Goal: Transaction & Acquisition: Purchase product/service

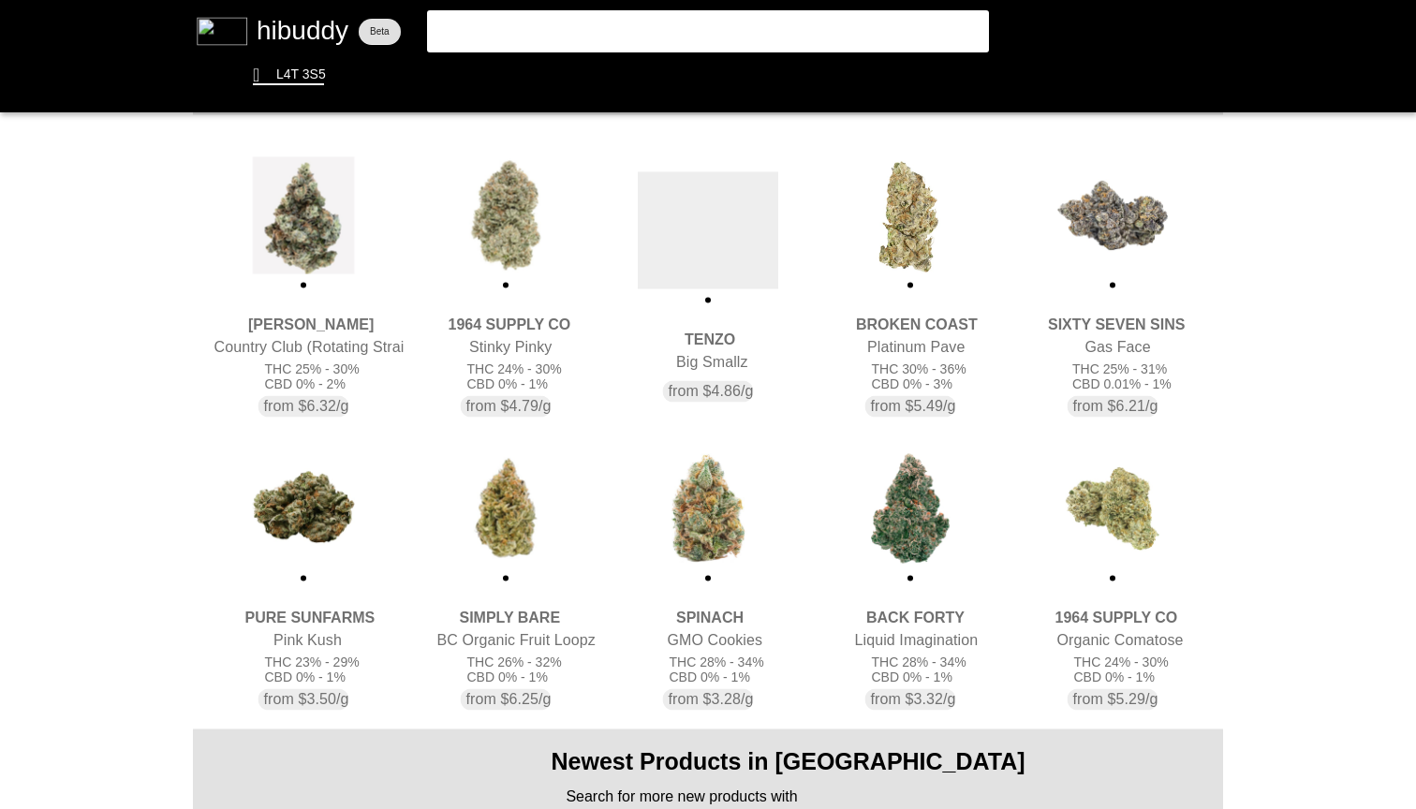
click at [876, 241] on flt-glass-pane at bounding box center [708, 404] width 1416 height 809
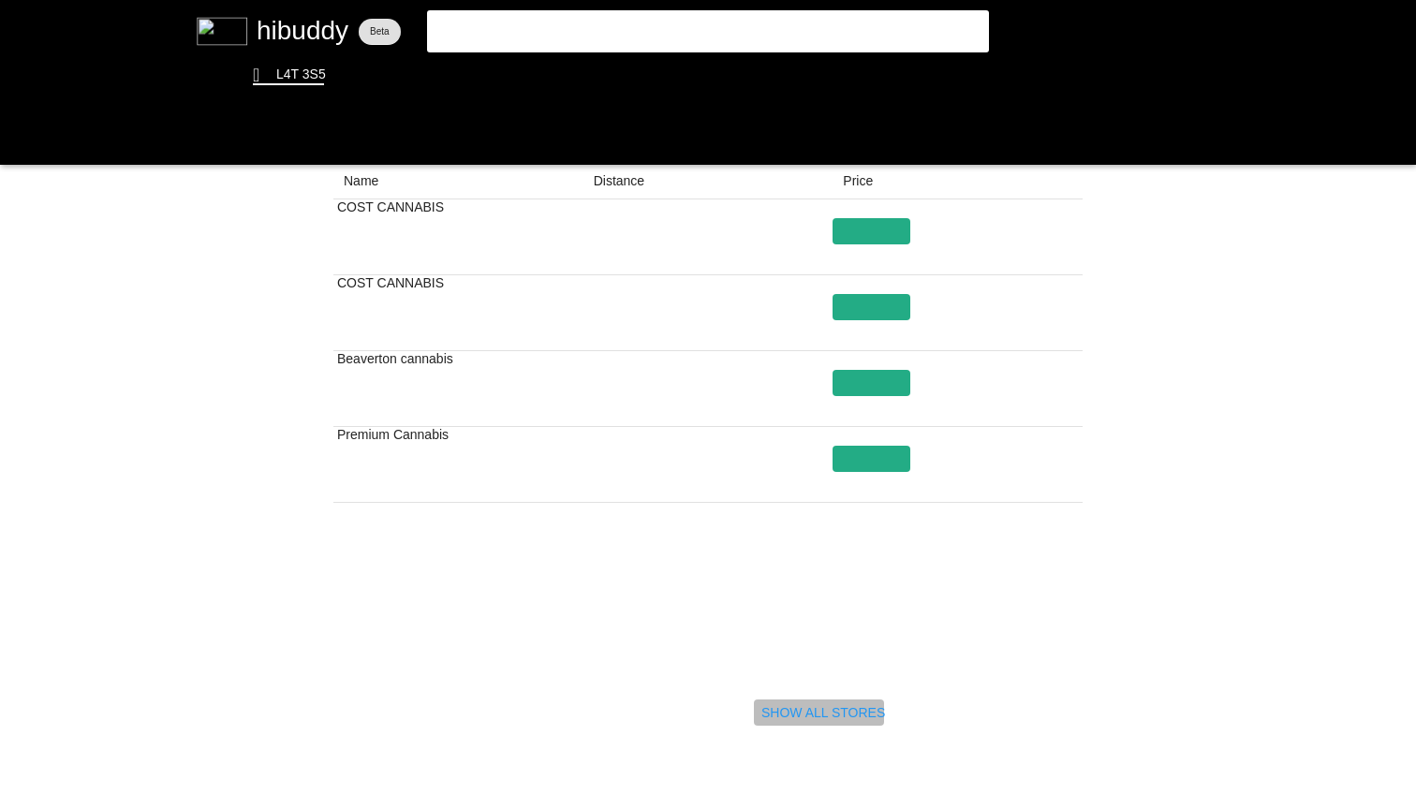
click at [852, 721] on flt-glass-pane at bounding box center [708, 404] width 1416 height 809
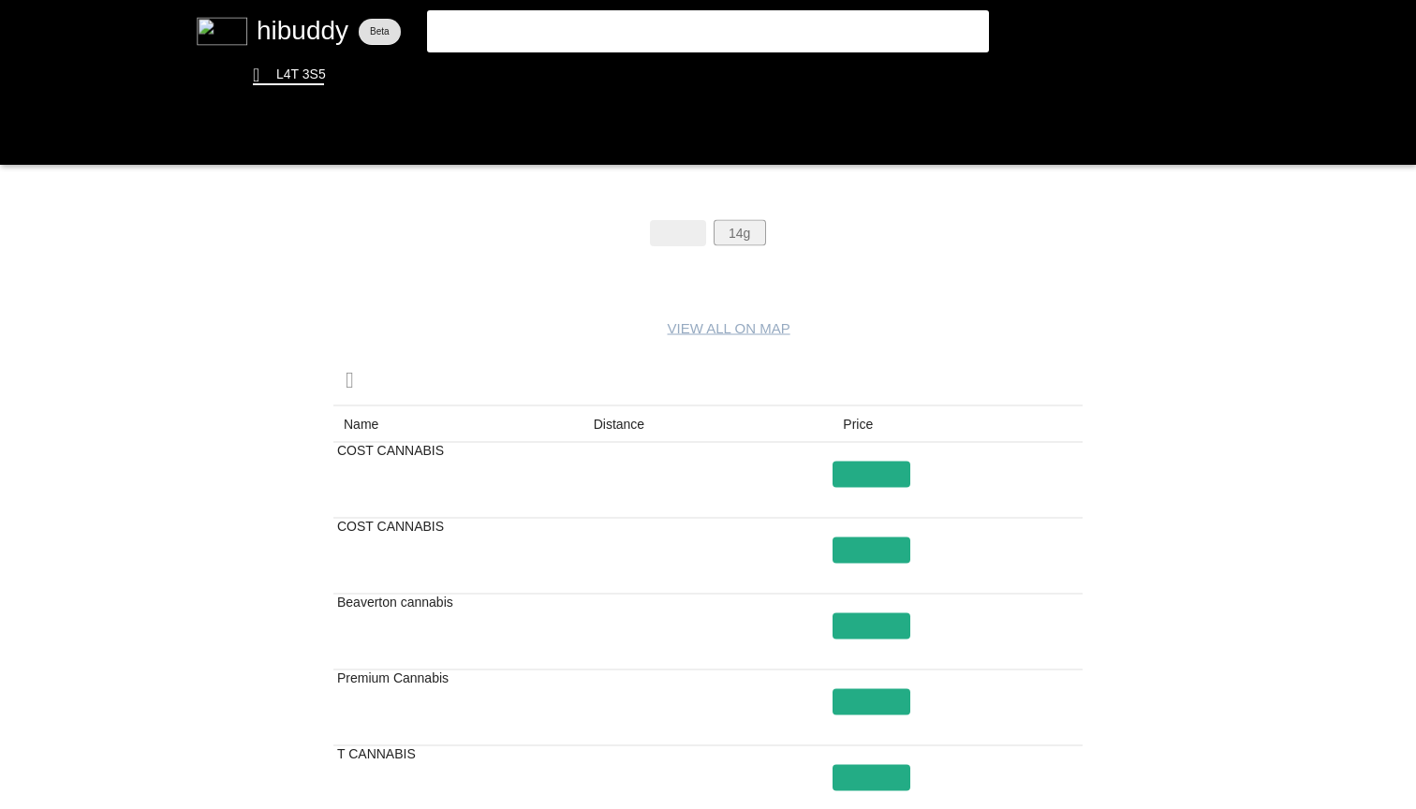
click at [734, 221] on flt-glass-pane at bounding box center [708, 404] width 1416 height 809
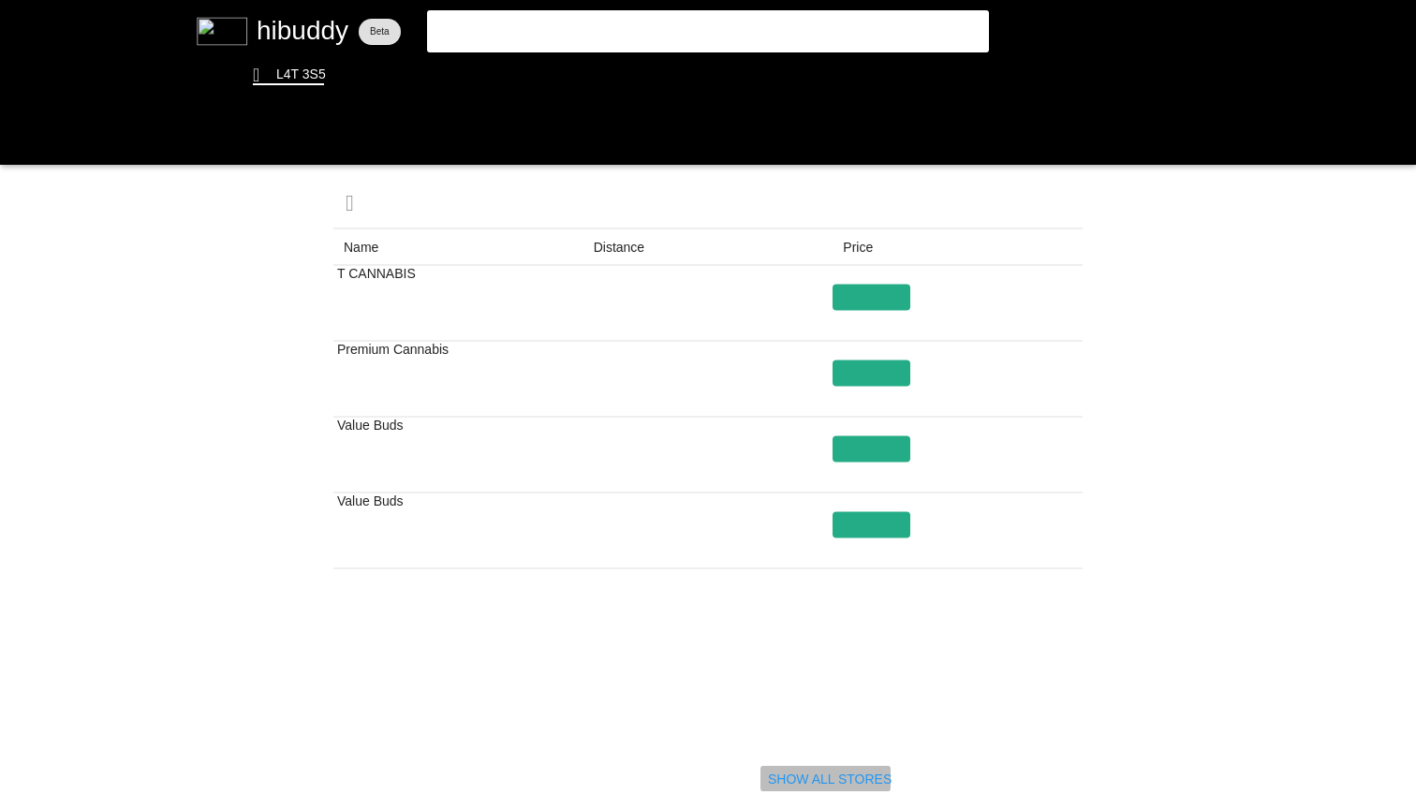
click at [864, 774] on flt-glass-pane at bounding box center [708, 404] width 1416 height 809
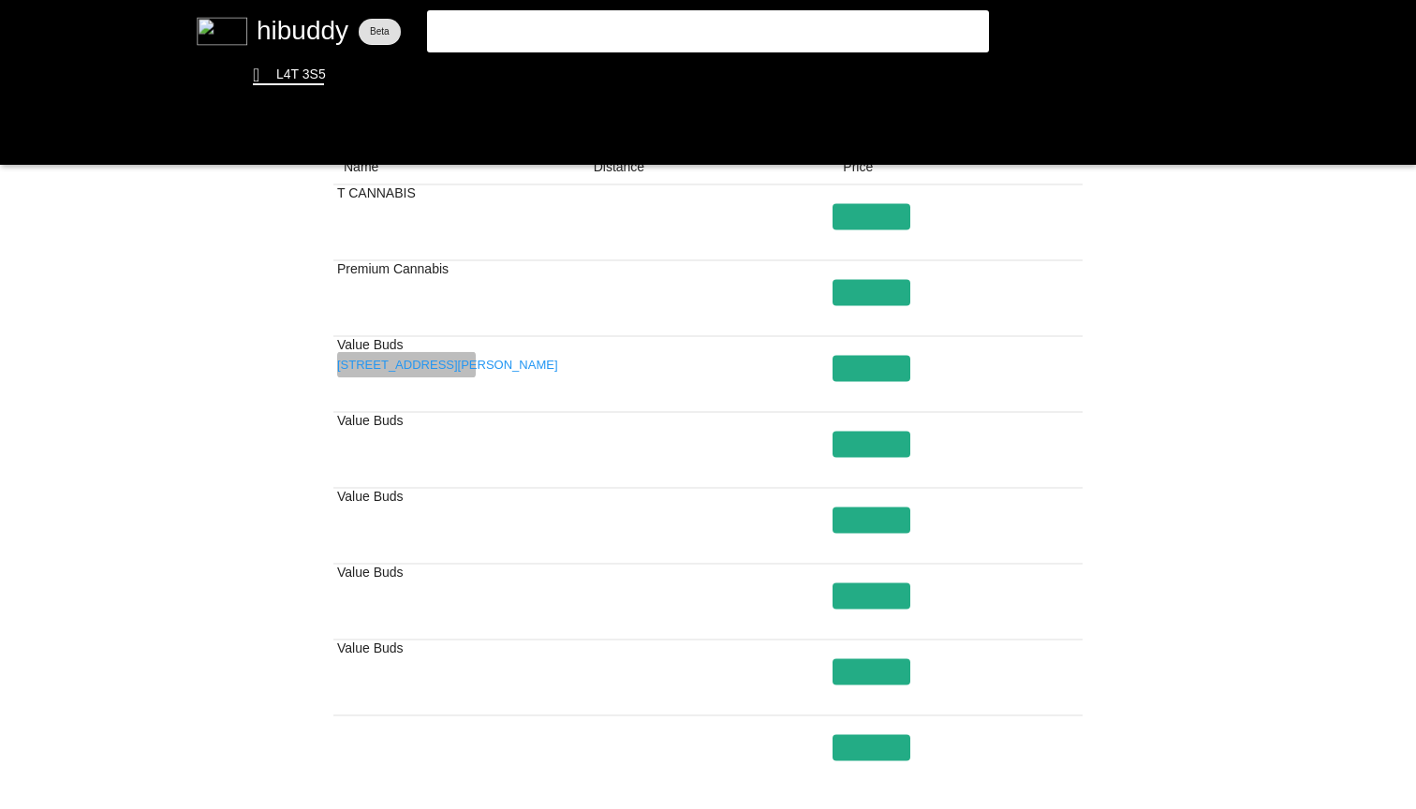
click at [436, 368] on flt-glass-pane at bounding box center [708, 404] width 1416 height 809
click at [1254, 475] on flt-glass-pane at bounding box center [708, 404] width 1416 height 809
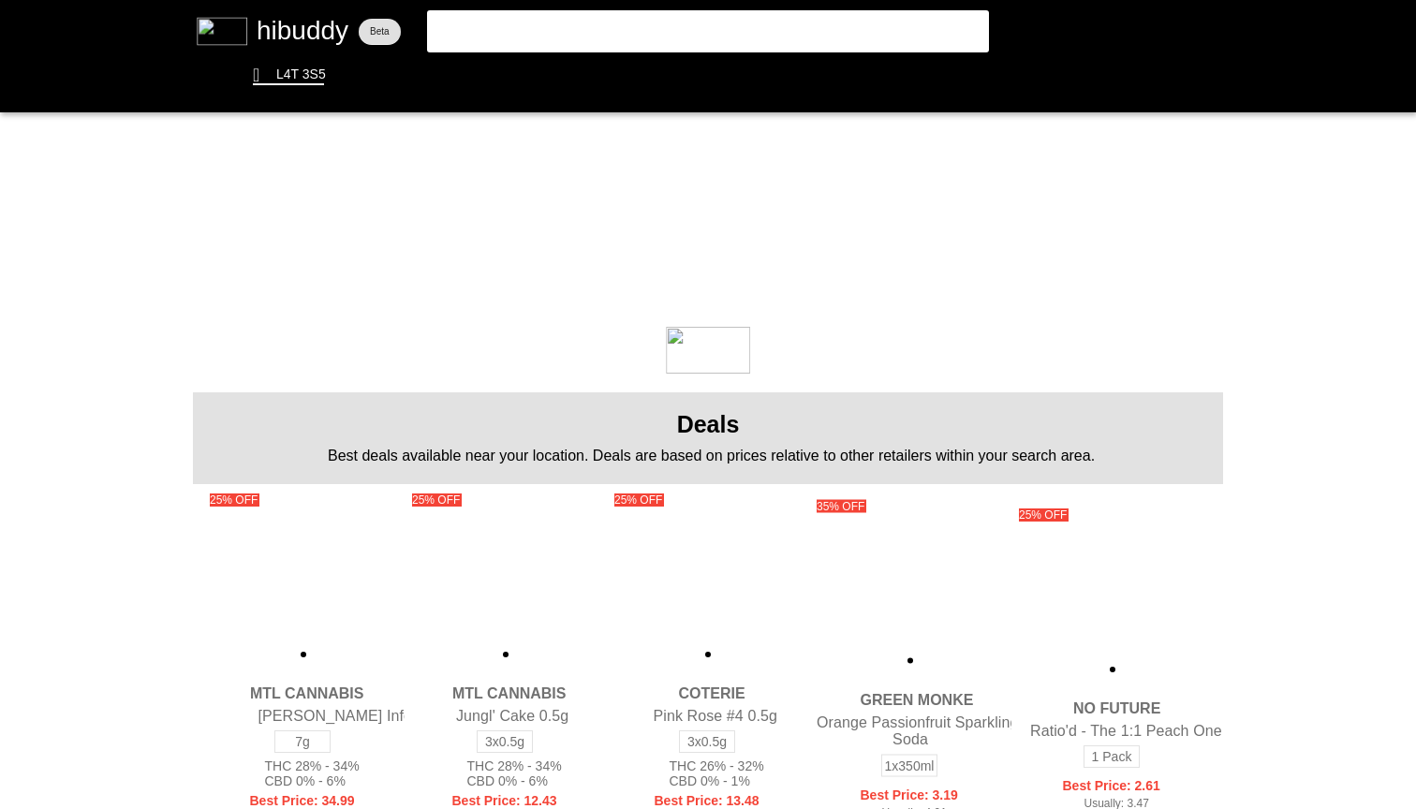
click at [688, 47] on flt-glass-pane at bounding box center [708, 404] width 1416 height 809
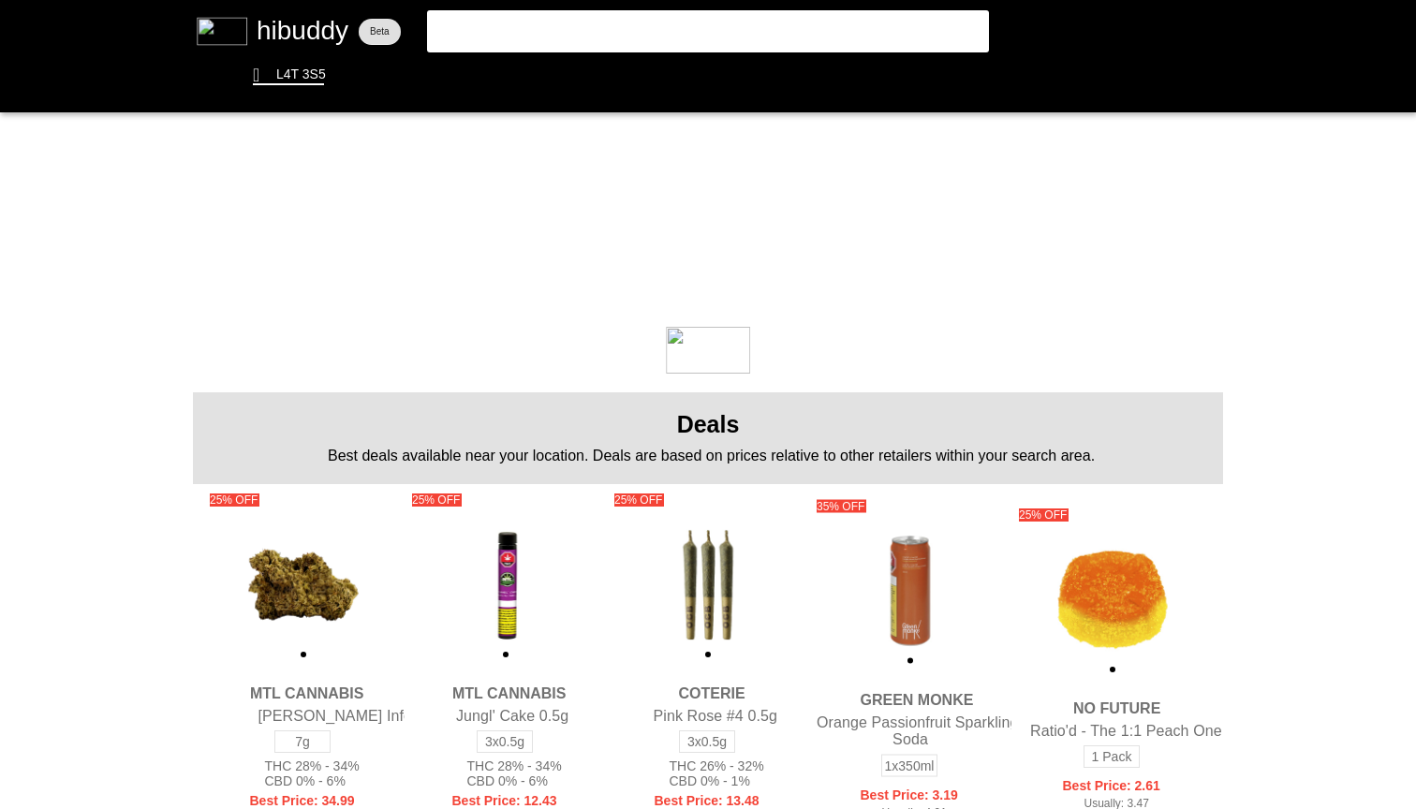
click at [695, 34] on flt-glass-pane at bounding box center [708, 404] width 1416 height 809
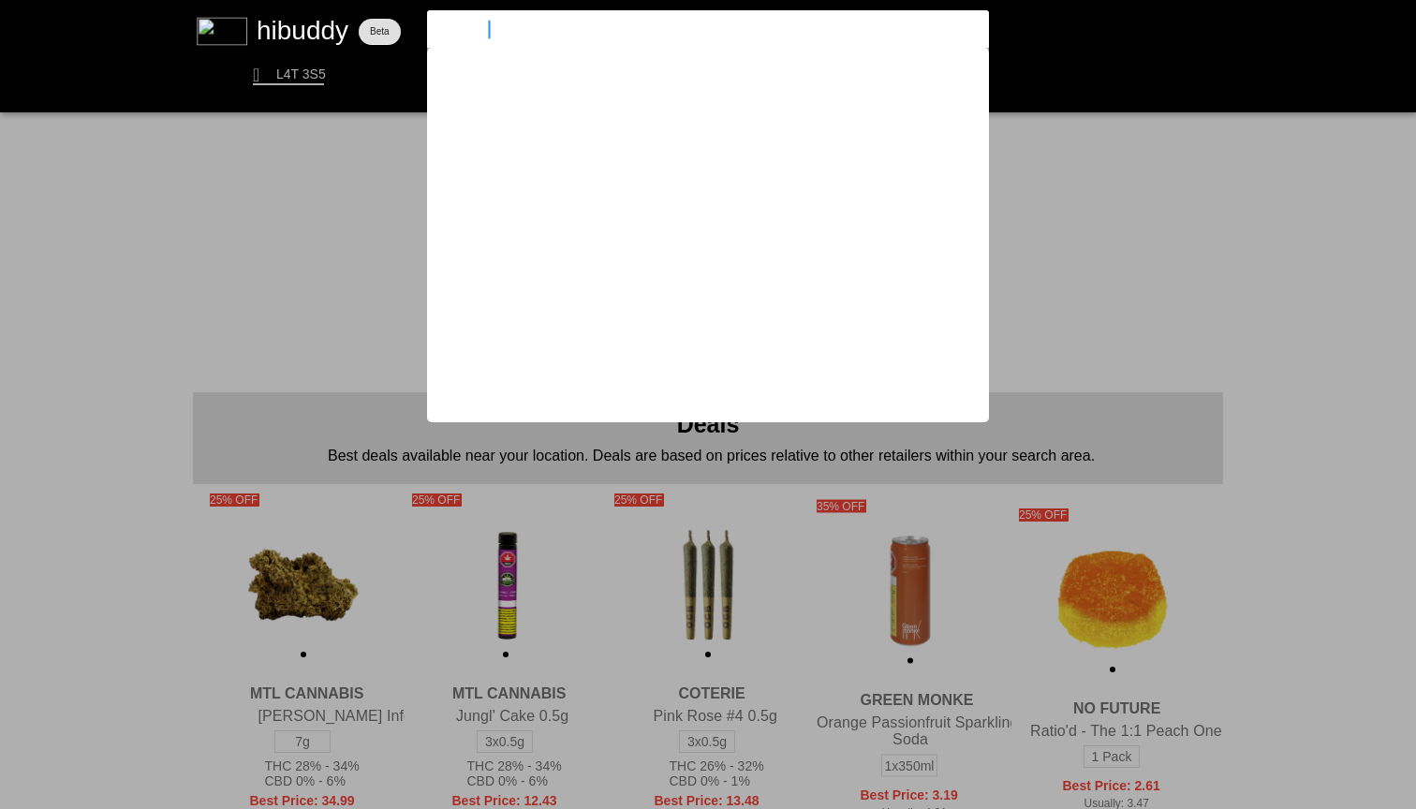
type input "stinky pinky"
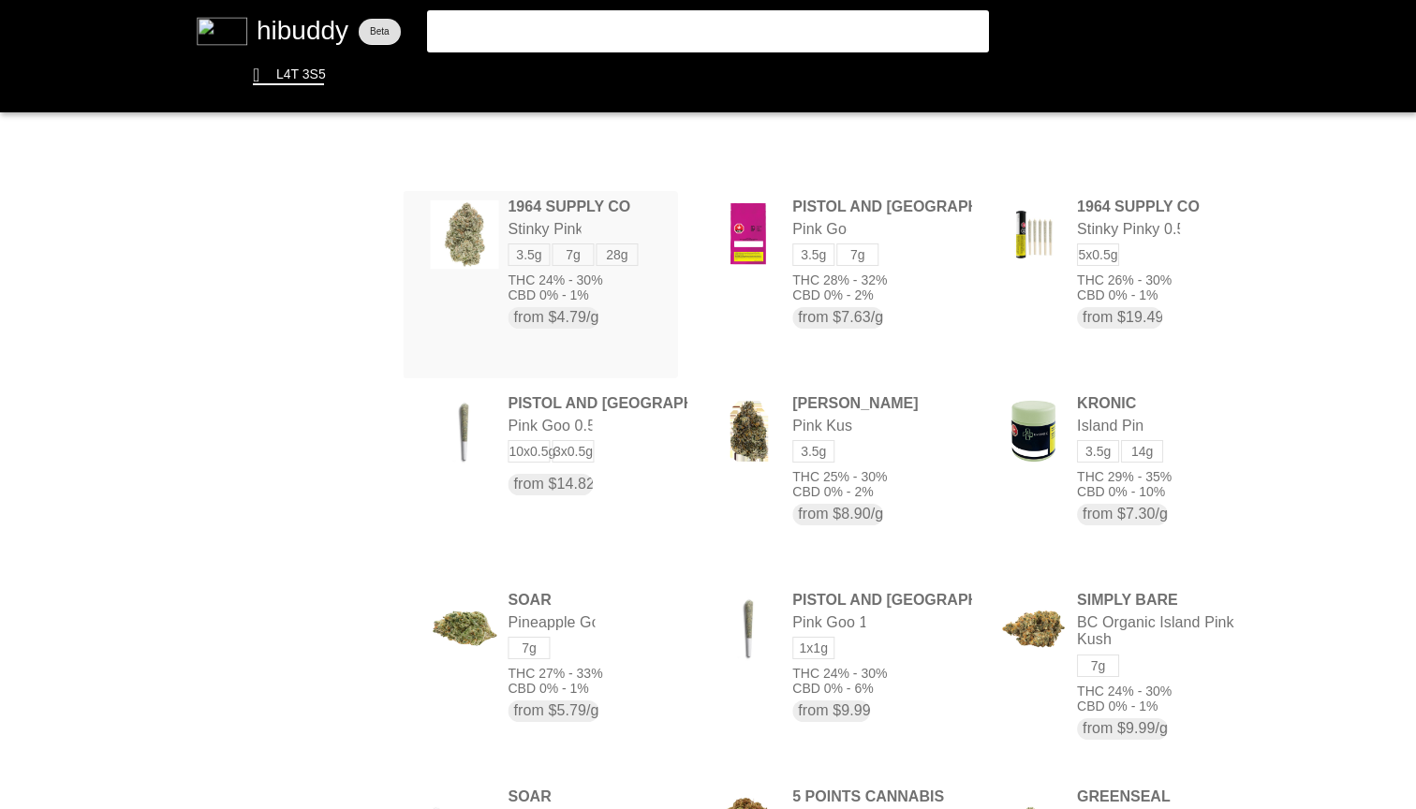
click at [658, 237] on flt-glass-pane at bounding box center [708, 404] width 1416 height 809
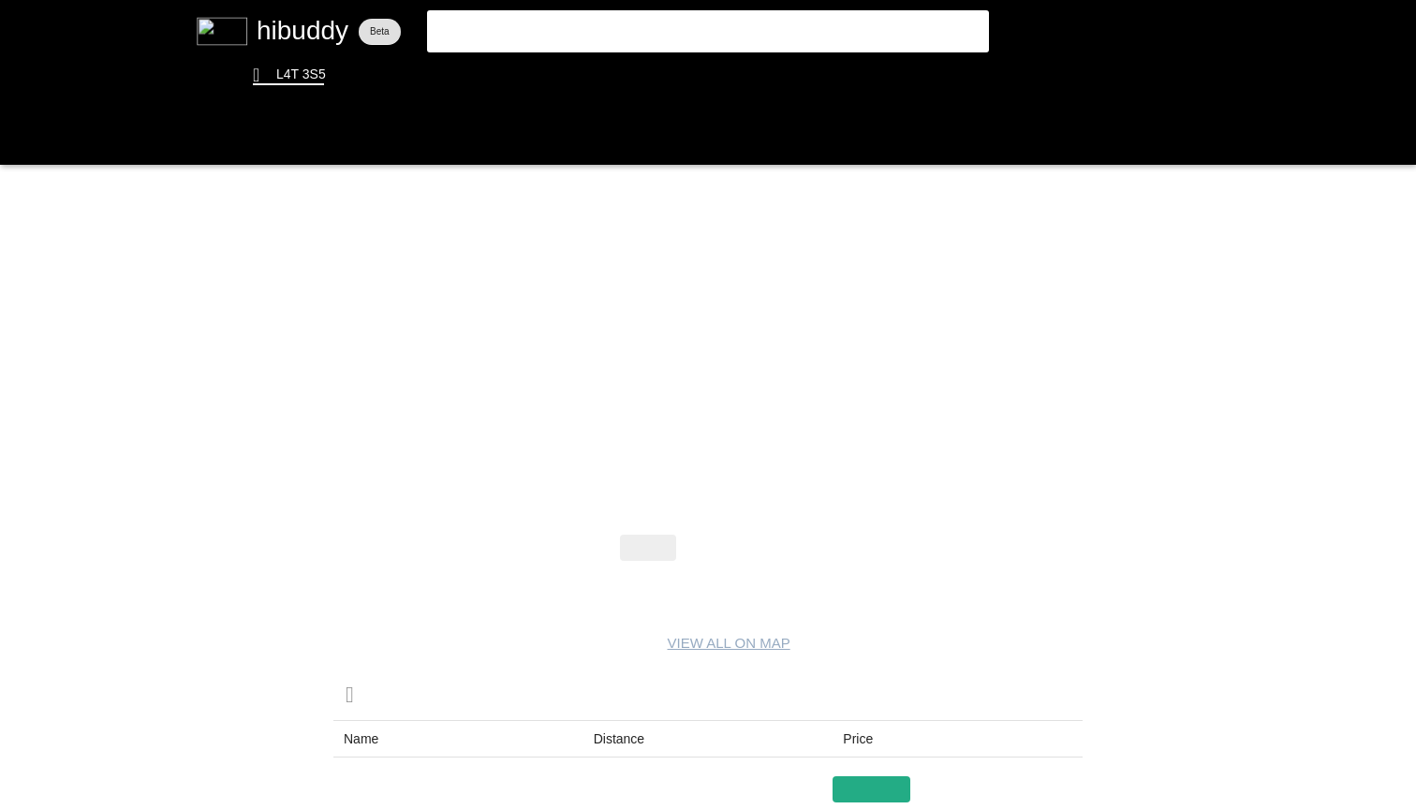
click at [781, 554] on flt-glass-pane at bounding box center [708, 404] width 1416 height 809
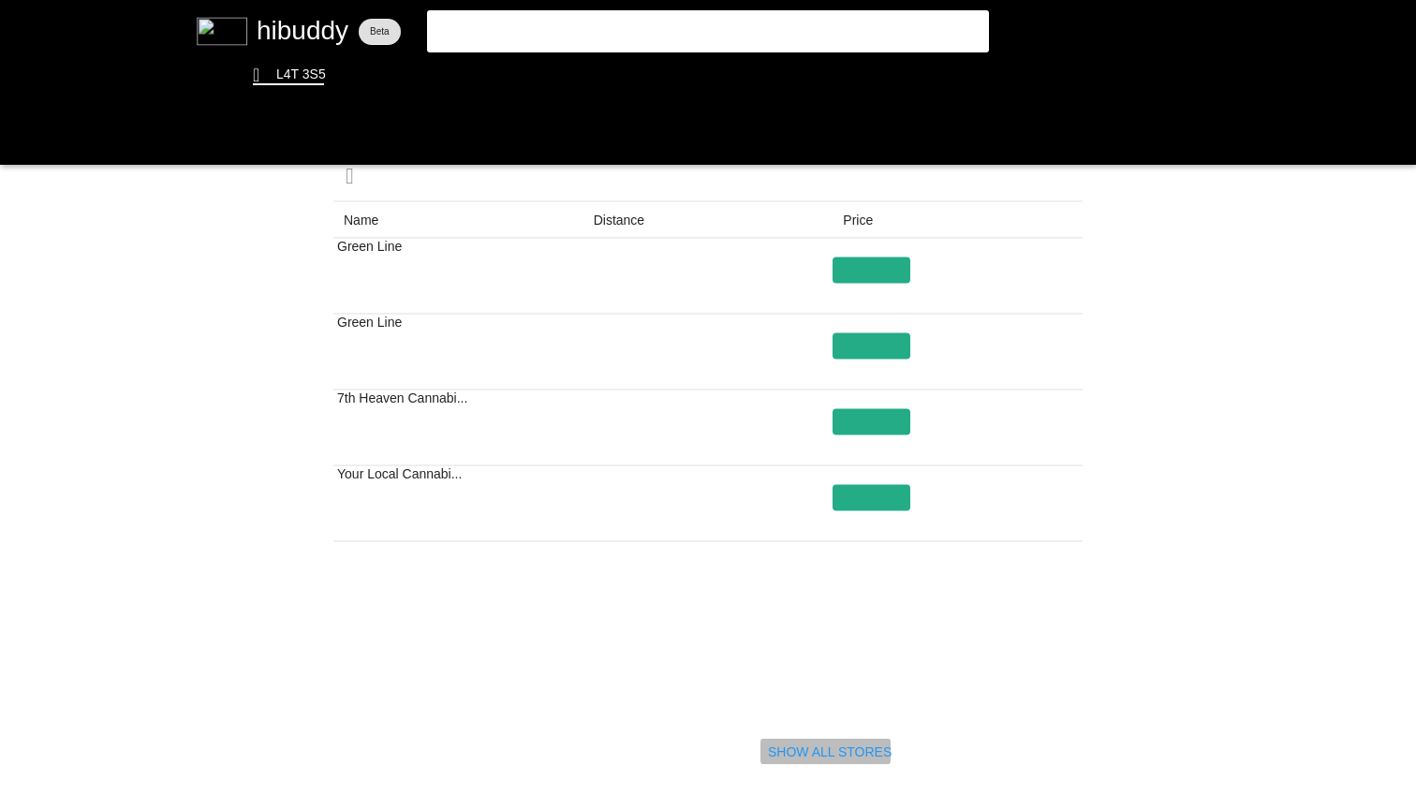
click at [843, 740] on flt-glass-pane at bounding box center [708, 404] width 1416 height 809
